Goal: Task Accomplishment & Management: Manage account settings

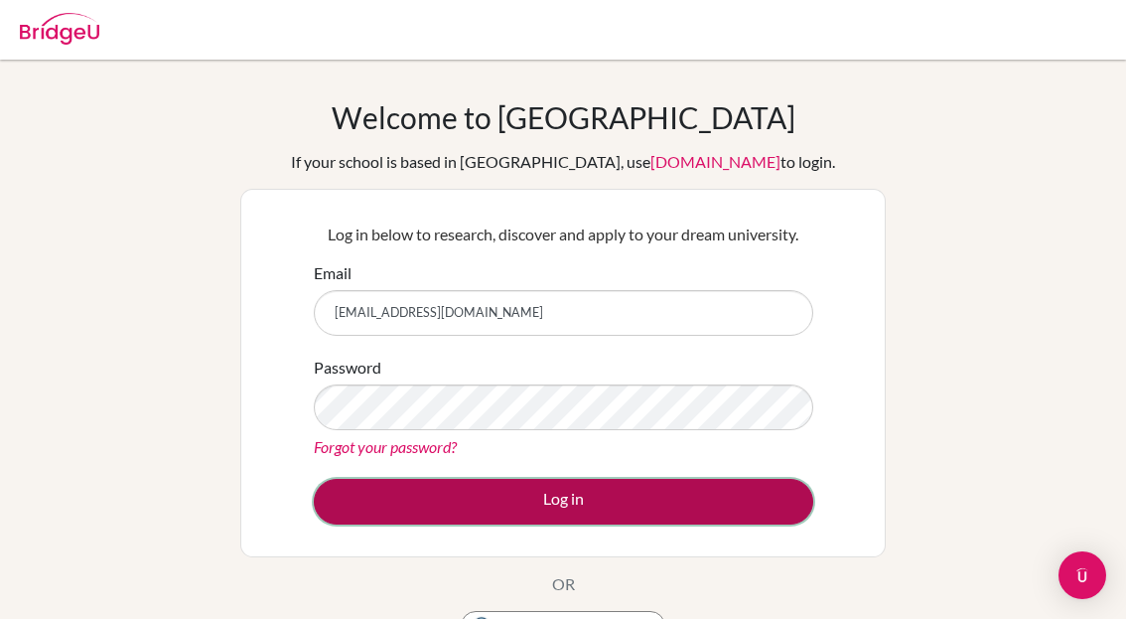
click at [476, 520] on button "Log in" at bounding box center [563, 502] width 499 height 46
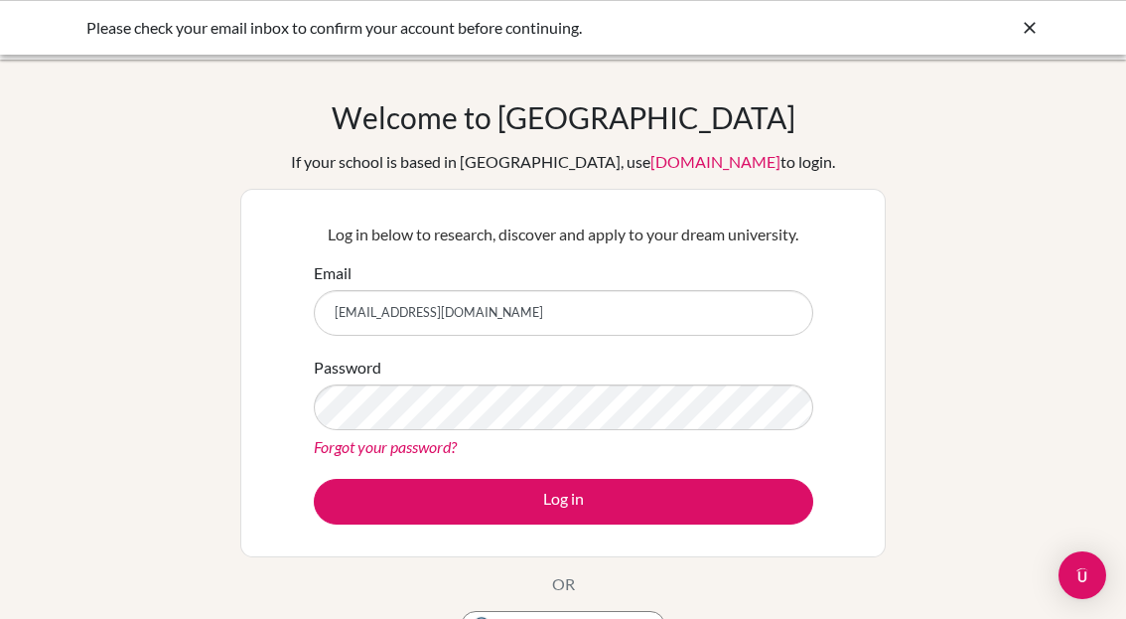
click at [479, 311] on input "[EMAIL_ADDRESS][DOMAIN_NAME]" at bounding box center [563, 313] width 499 height 46
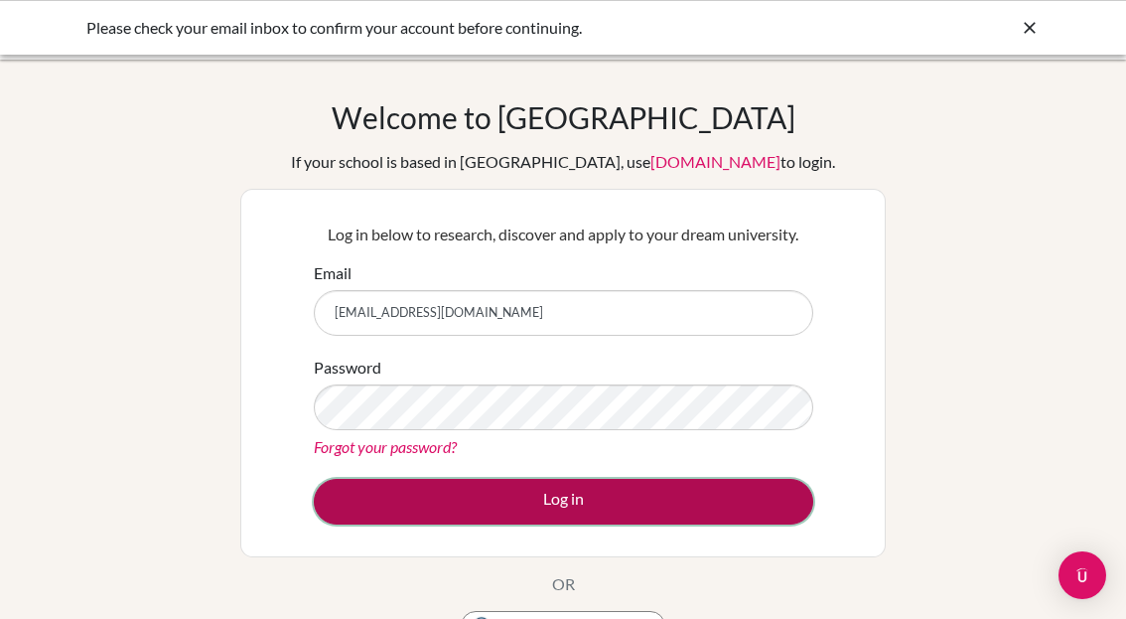
click at [461, 505] on button "Log in" at bounding box center [563, 502] width 499 height 46
